Goal: Information Seeking & Learning: Learn about a topic

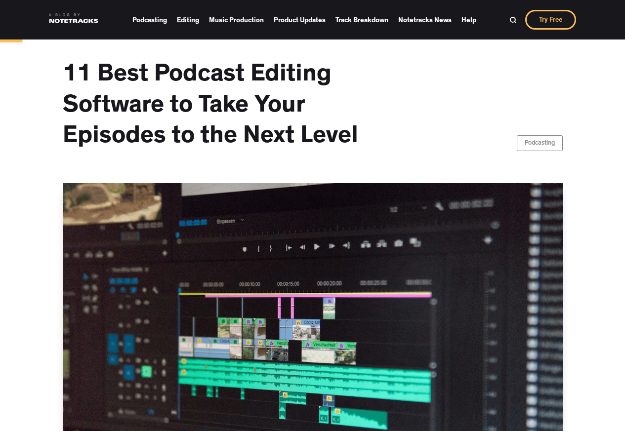
scroll to position [355, 0]
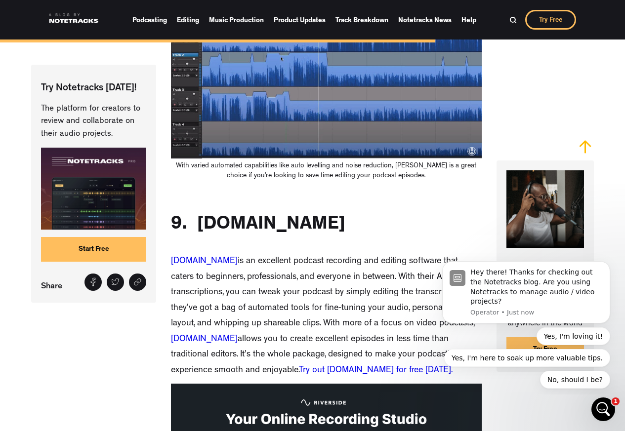
scroll to position [4269, 0]
